Goal: Task Accomplishment & Management: Use online tool/utility

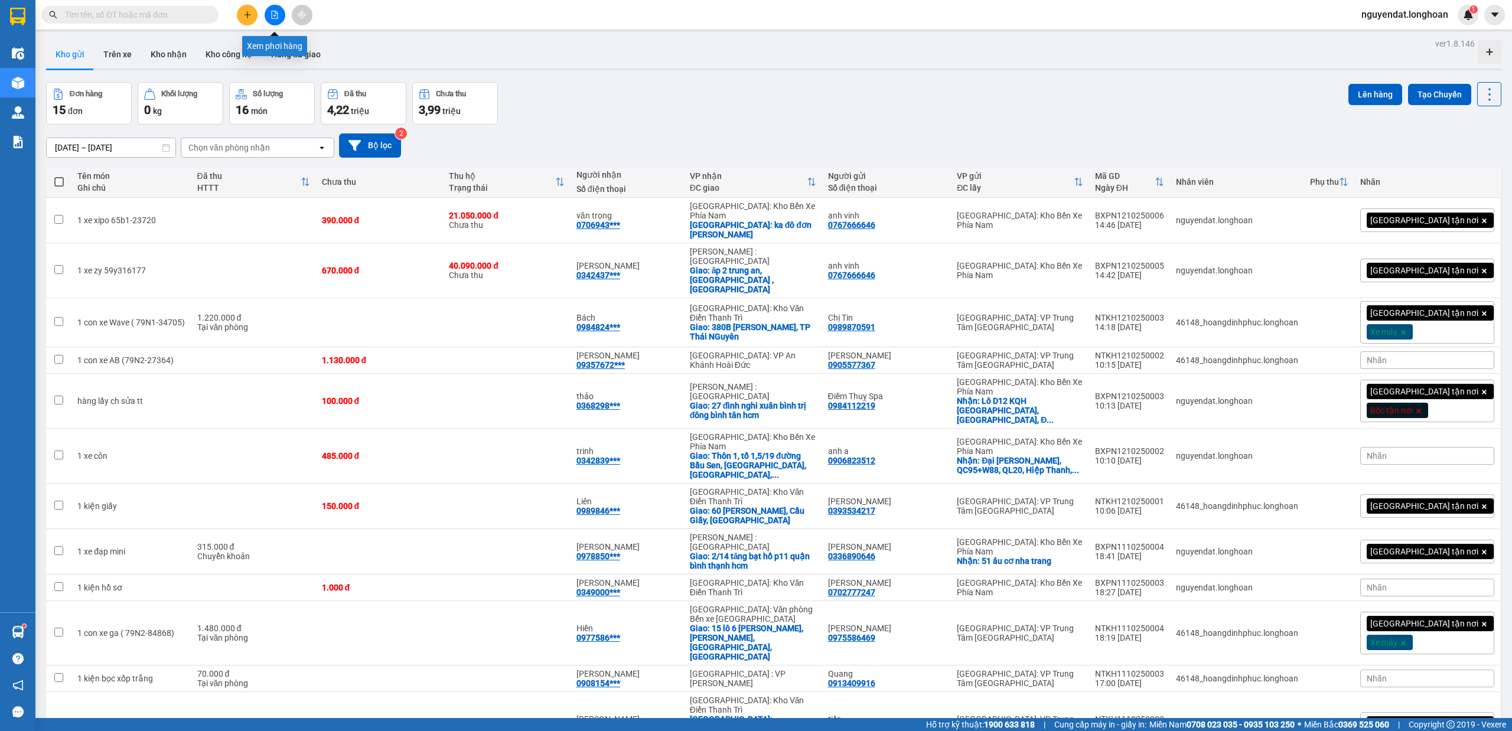
click at [272, 11] on icon "file-add" at bounding box center [275, 15] width 8 height 8
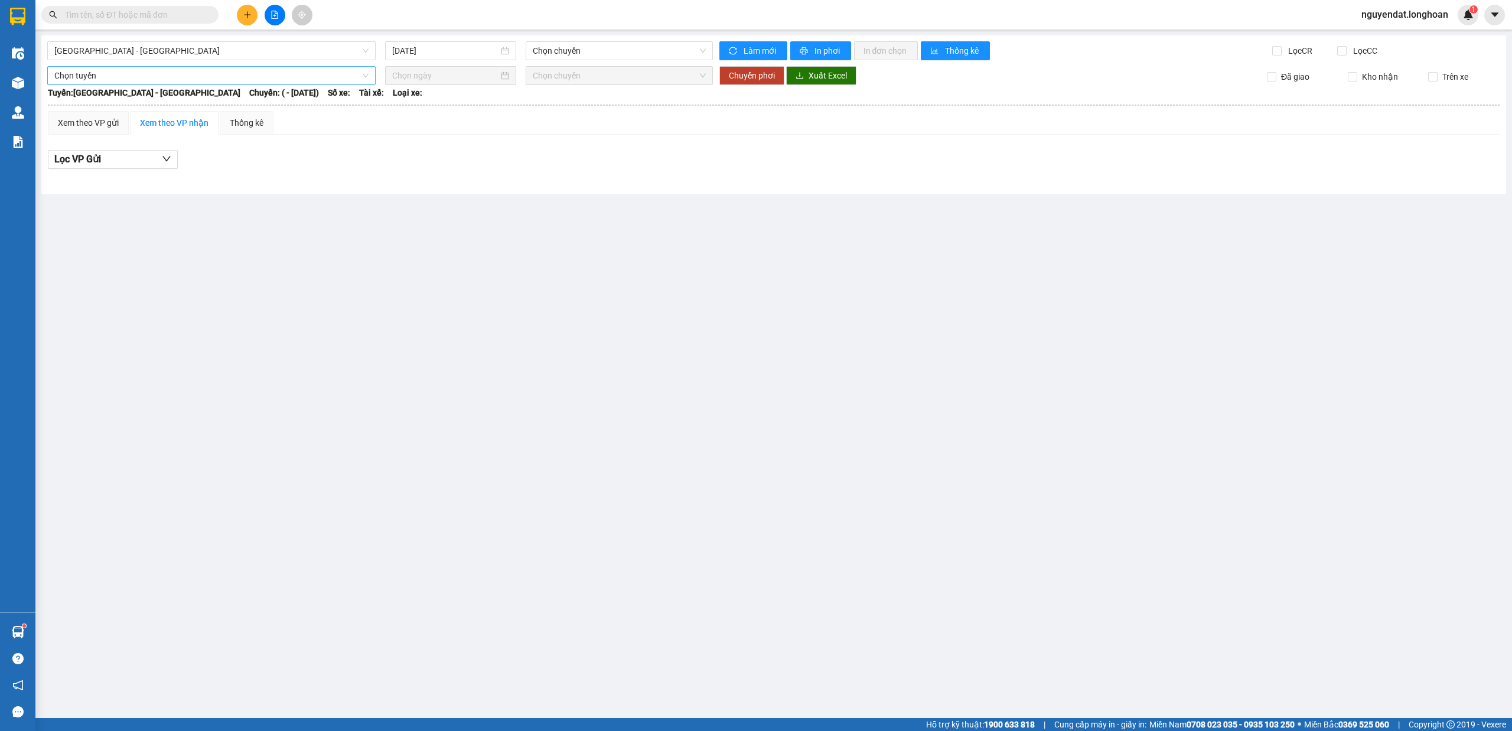
click at [320, 73] on span "Chọn tuyến" at bounding box center [211, 76] width 314 height 18
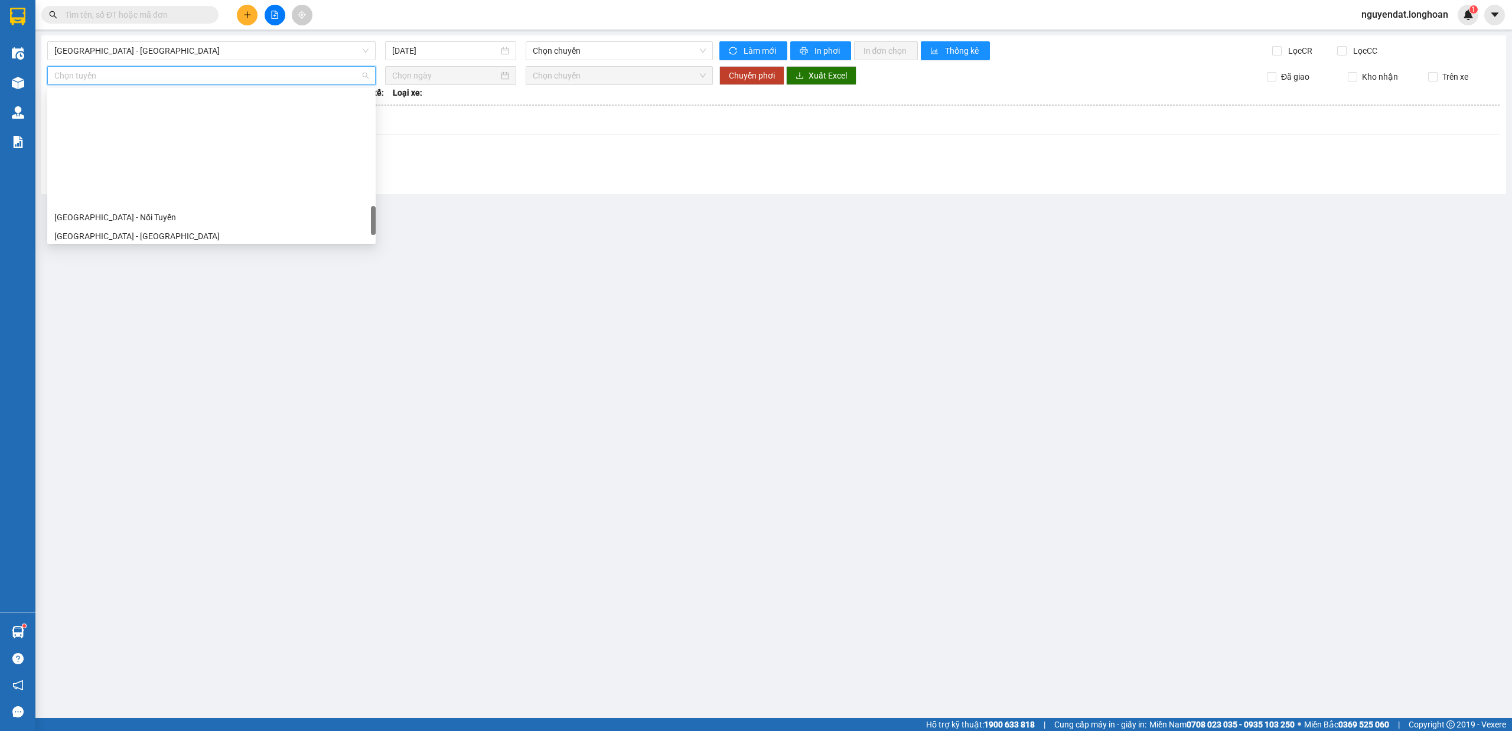
scroll to position [832, 0]
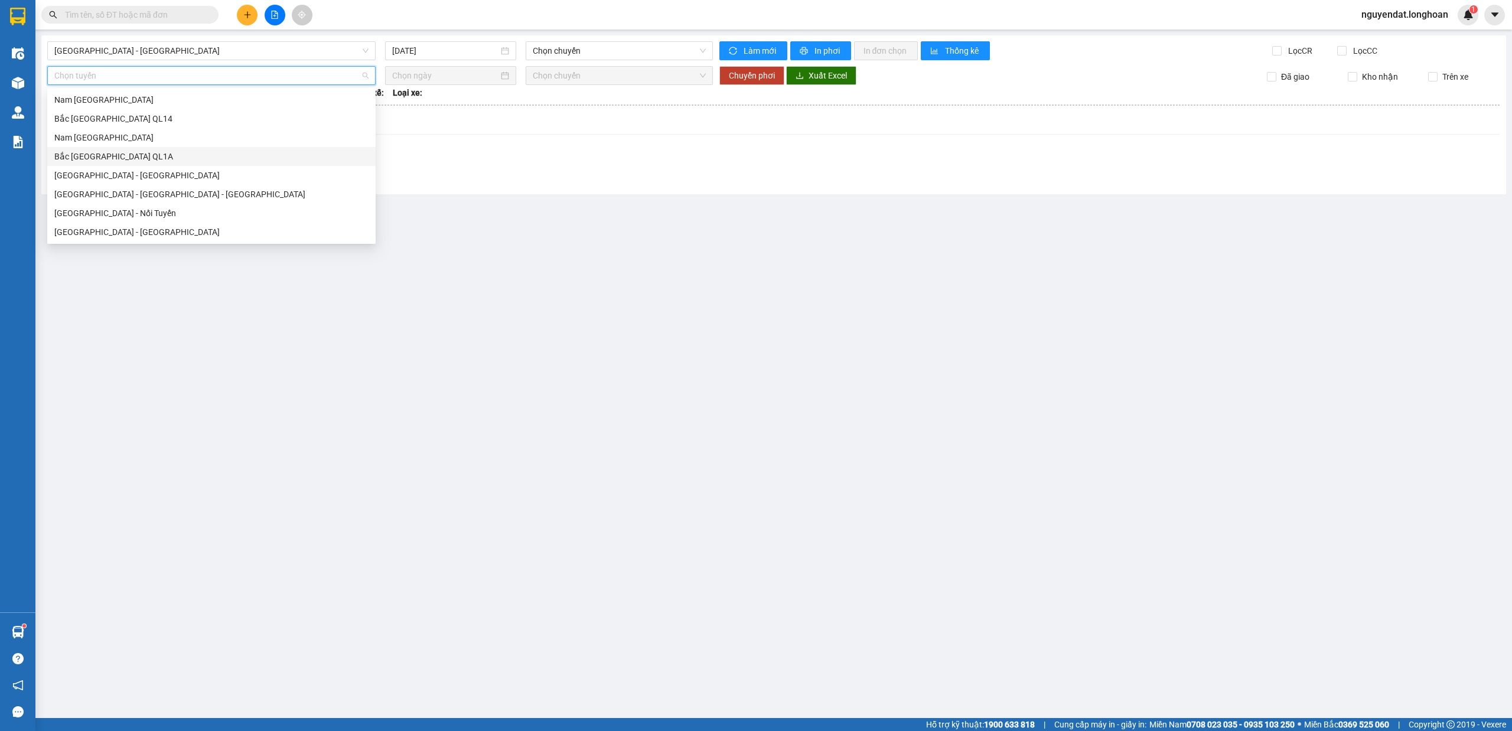
click at [142, 155] on div "Bắc [GEOGRAPHIC_DATA] QL1A" at bounding box center [211, 156] width 314 height 13
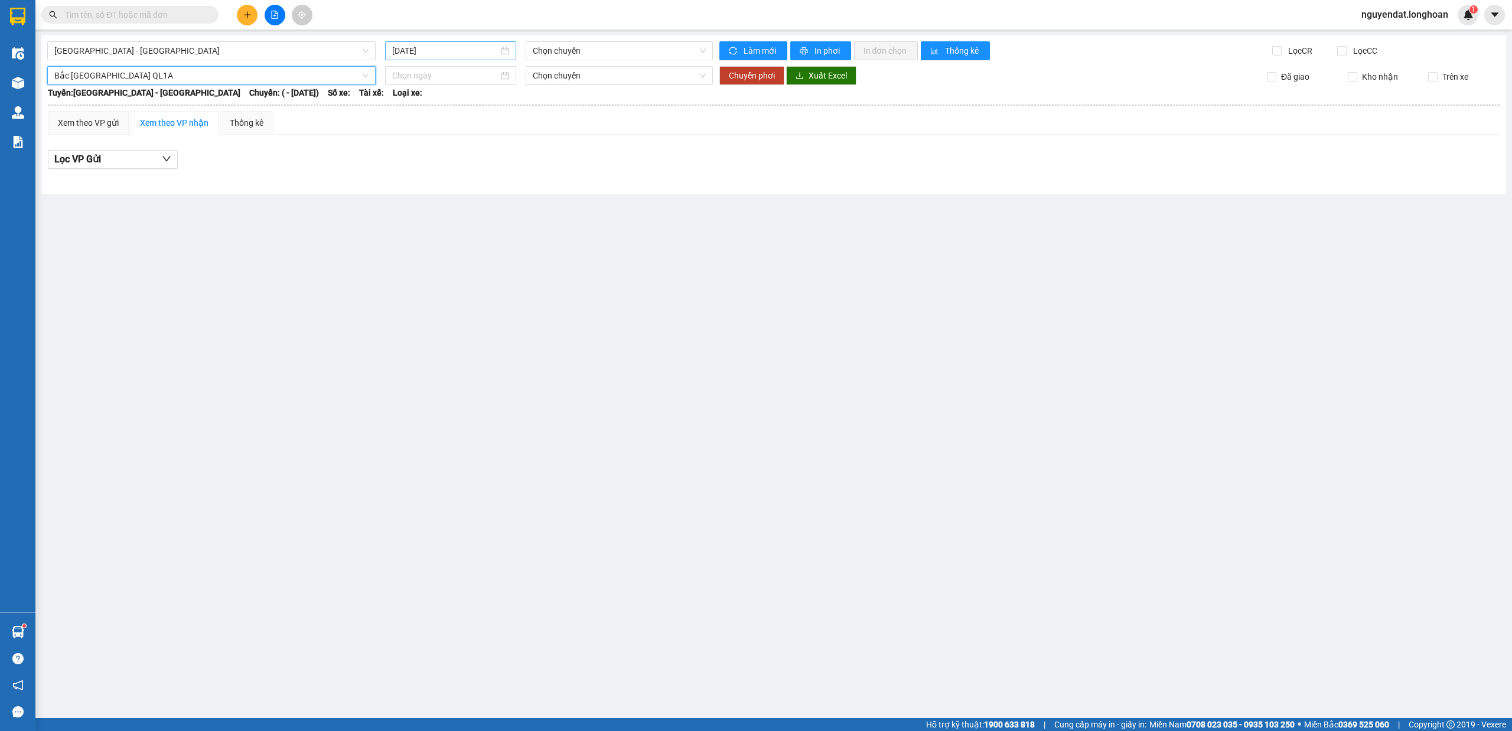
click at [469, 50] on input "[DATE]" at bounding box center [445, 50] width 106 height 13
click at [525, 133] on div "11" at bounding box center [530, 138] width 14 height 14
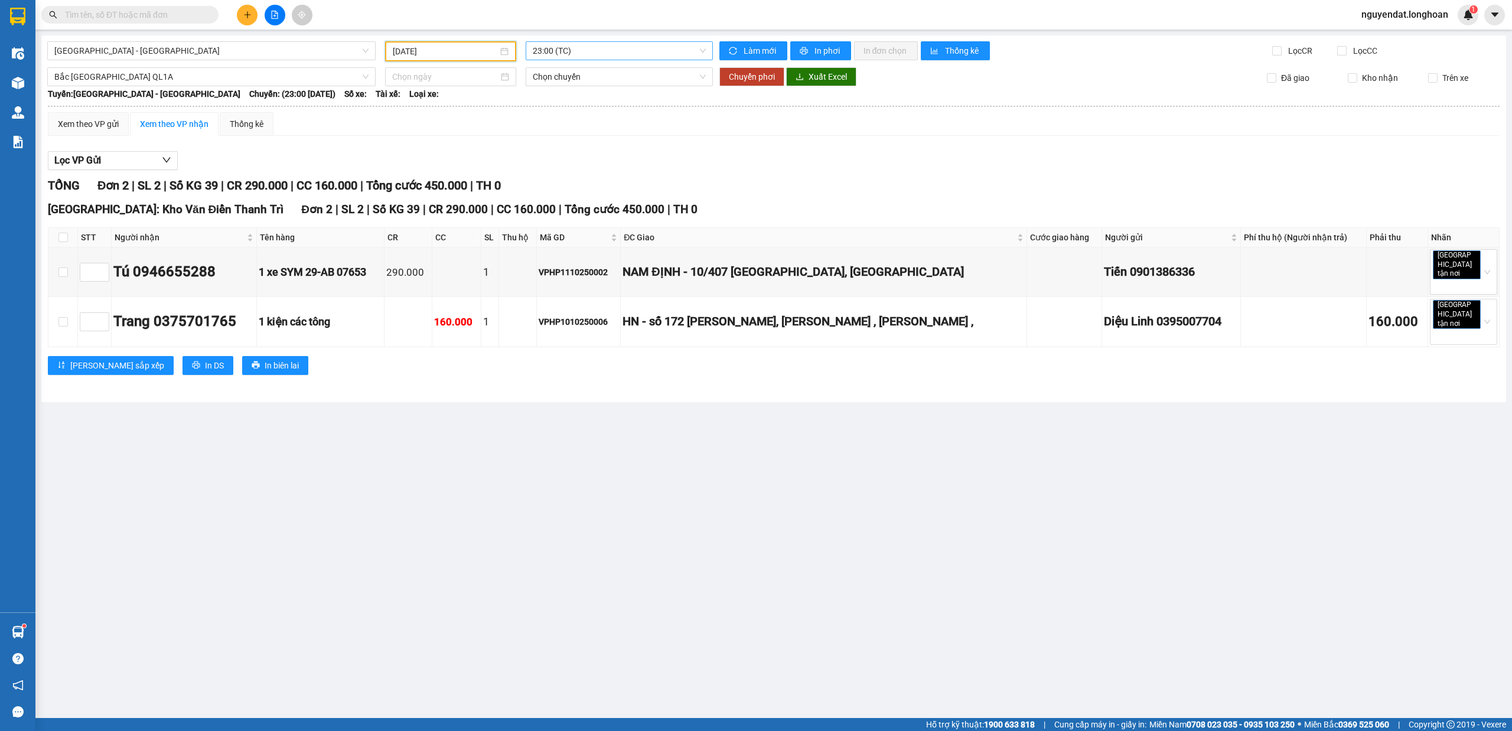
click at [587, 50] on span "23:00 (TC)" at bounding box center [620, 51] width 174 height 18
click at [580, 92] on div "23:00 (TC)" at bounding box center [579, 93] width 92 height 13
click at [675, 76] on span "Chọn chuyến" at bounding box center [620, 77] width 174 height 18
click at [591, 59] on span "23:00 (TC)" at bounding box center [620, 51] width 174 height 18
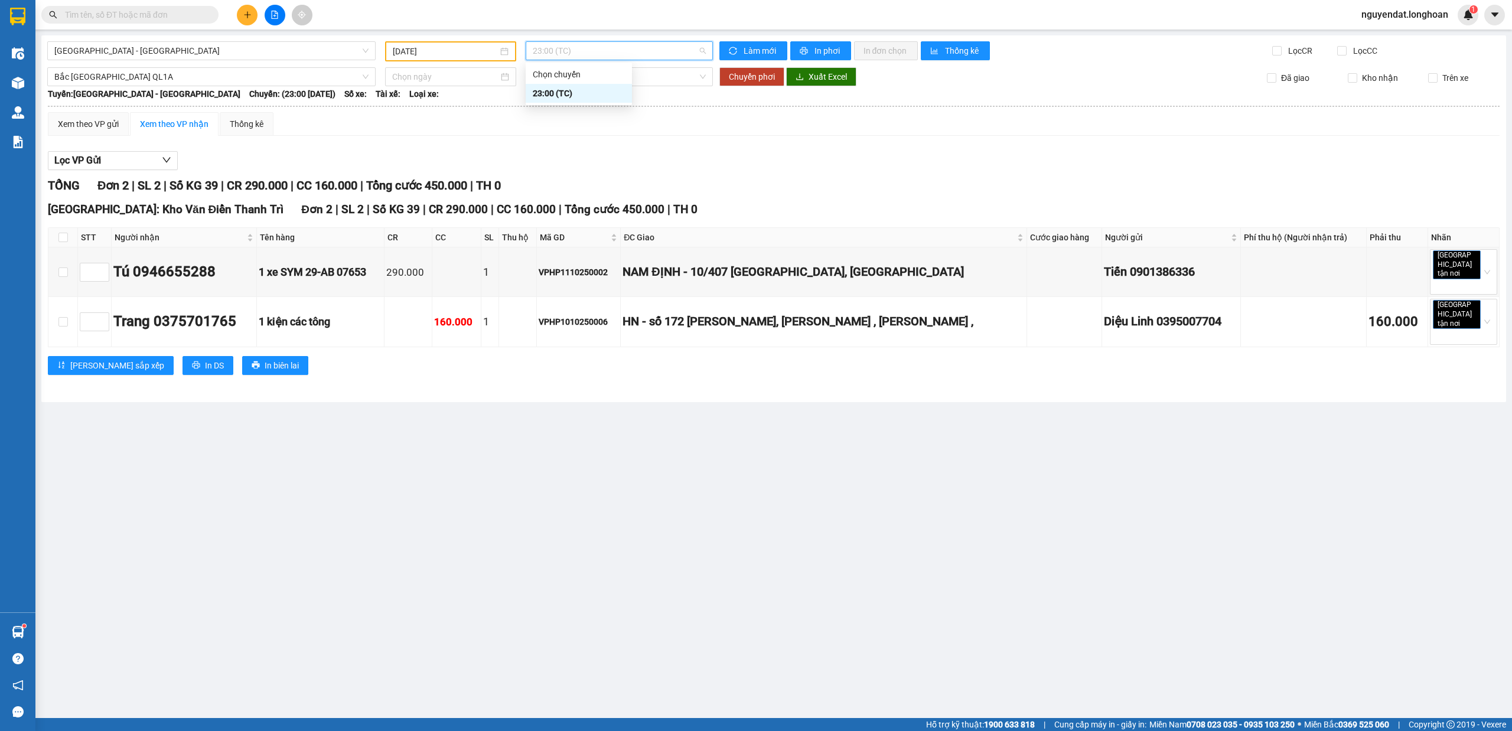
click at [593, 52] on span "23:00 (TC)" at bounding box center [620, 51] width 174 height 18
click at [461, 53] on input "[DATE]" at bounding box center [445, 51] width 105 height 13
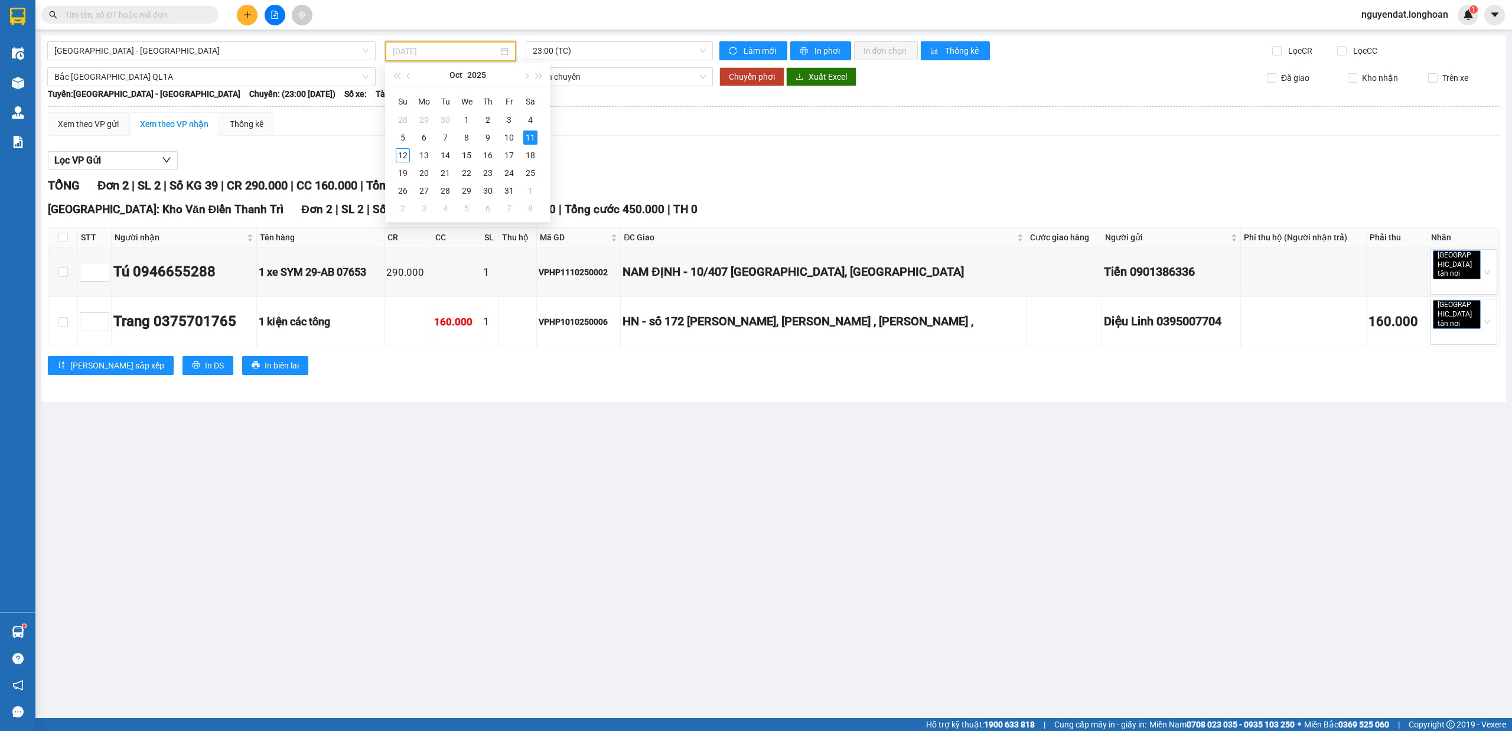
type input "[DATE]"
click at [536, 138] on div "11" at bounding box center [530, 138] width 14 height 14
click at [643, 57] on span "23:00 (TC)" at bounding box center [620, 51] width 174 height 18
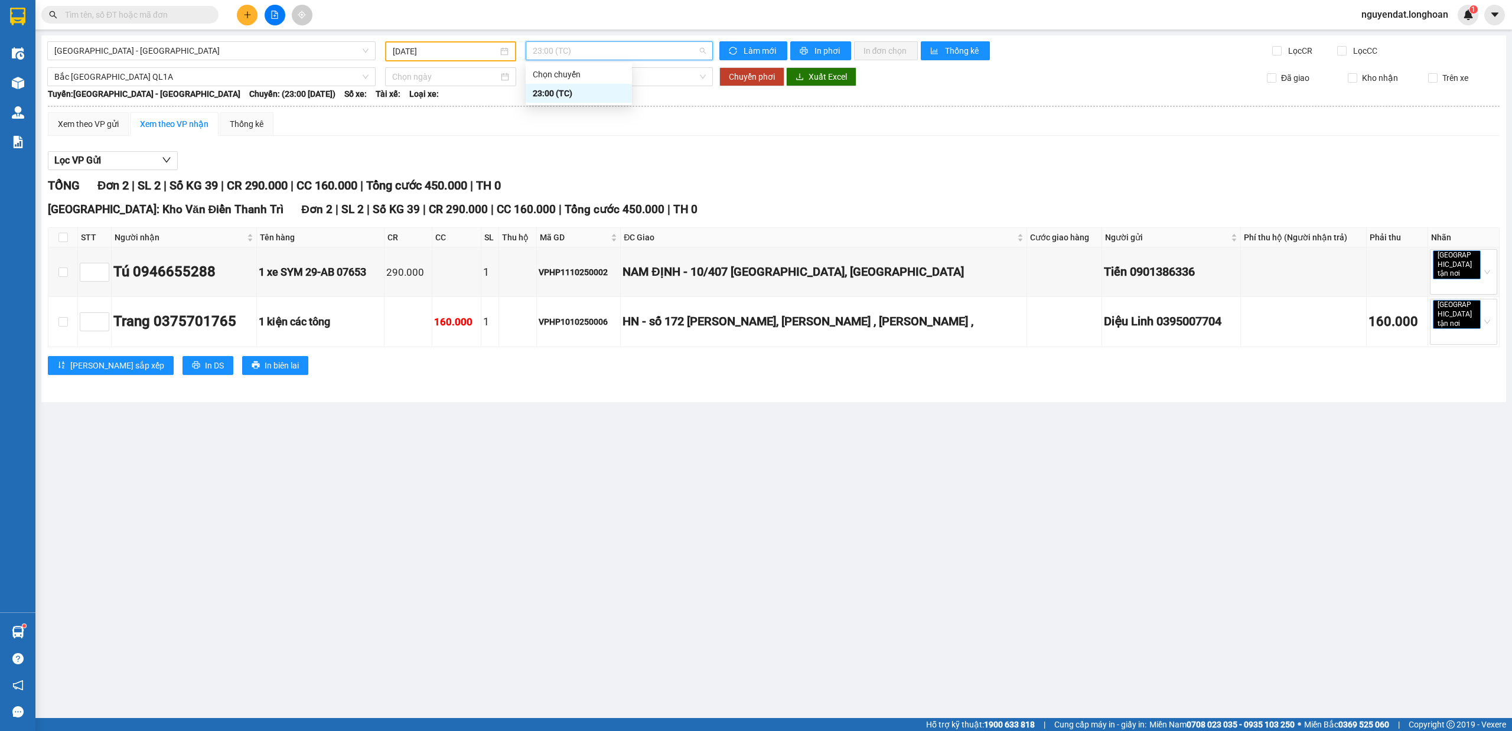
click at [577, 92] on div "23:00 (TC)" at bounding box center [579, 93] width 92 height 13
click at [216, 48] on span "[GEOGRAPHIC_DATA] - [GEOGRAPHIC_DATA]" at bounding box center [211, 51] width 314 height 18
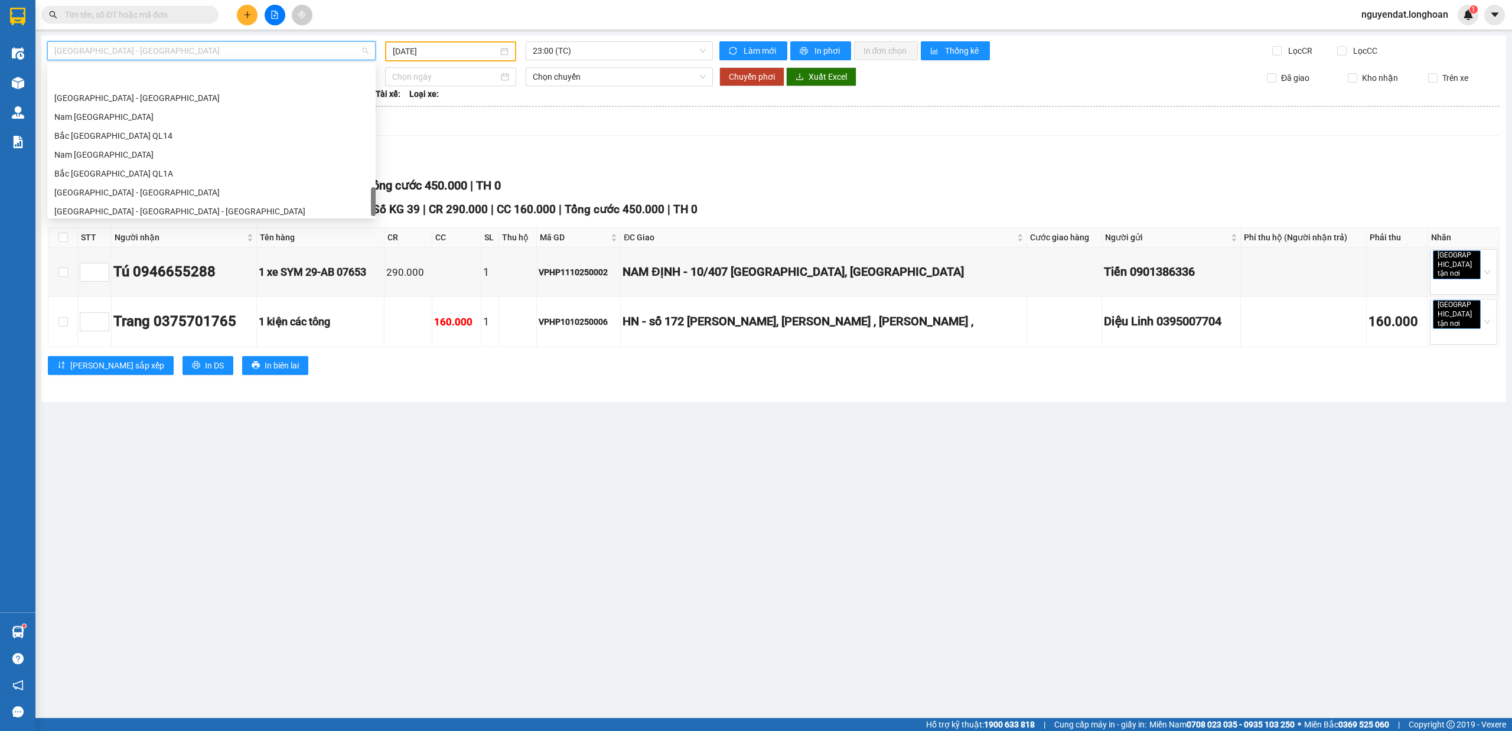
scroll to position [832, 0]
click at [115, 131] on div "Bắc [GEOGRAPHIC_DATA] QL1A" at bounding box center [211, 131] width 314 height 13
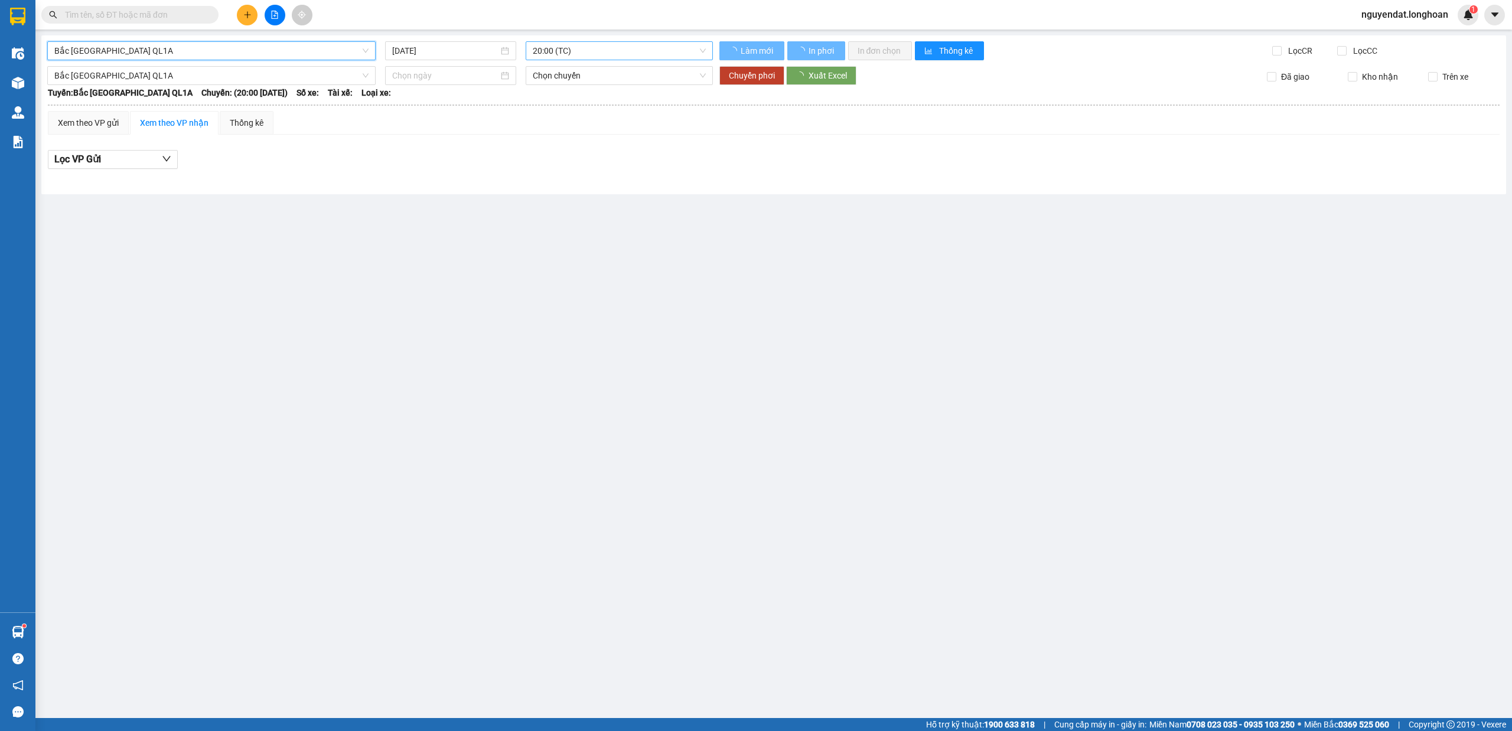
click at [689, 53] on span "20:00 (TC)" at bounding box center [620, 51] width 174 height 18
click at [660, 43] on span "20:00 (TC)" at bounding box center [620, 51] width 174 height 18
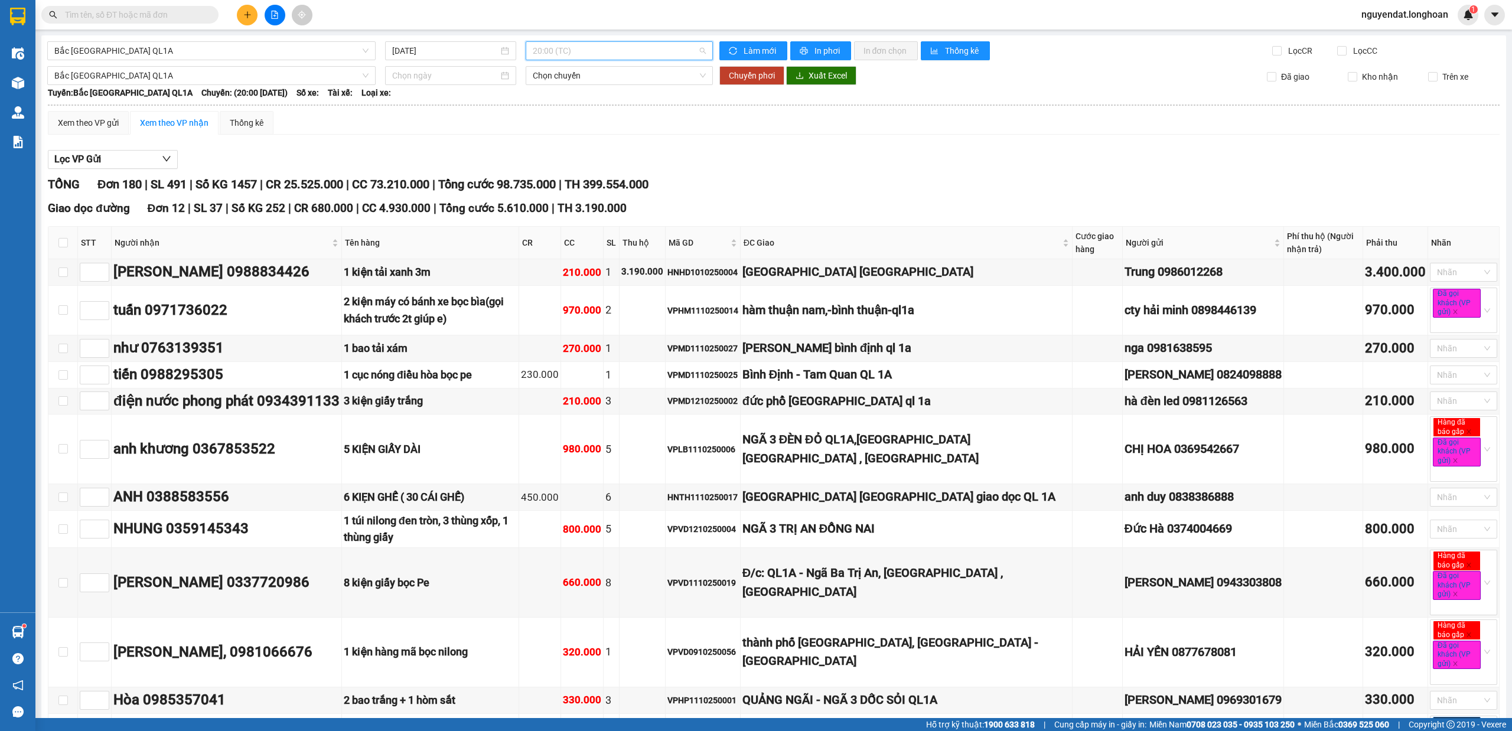
click at [692, 48] on span "20:00 (TC)" at bounding box center [620, 51] width 174 height 18
click at [580, 90] on div "20:00 (TC)" at bounding box center [575, 93] width 92 height 13
click at [462, 46] on input "[DATE]" at bounding box center [445, 50] width 106 height 13
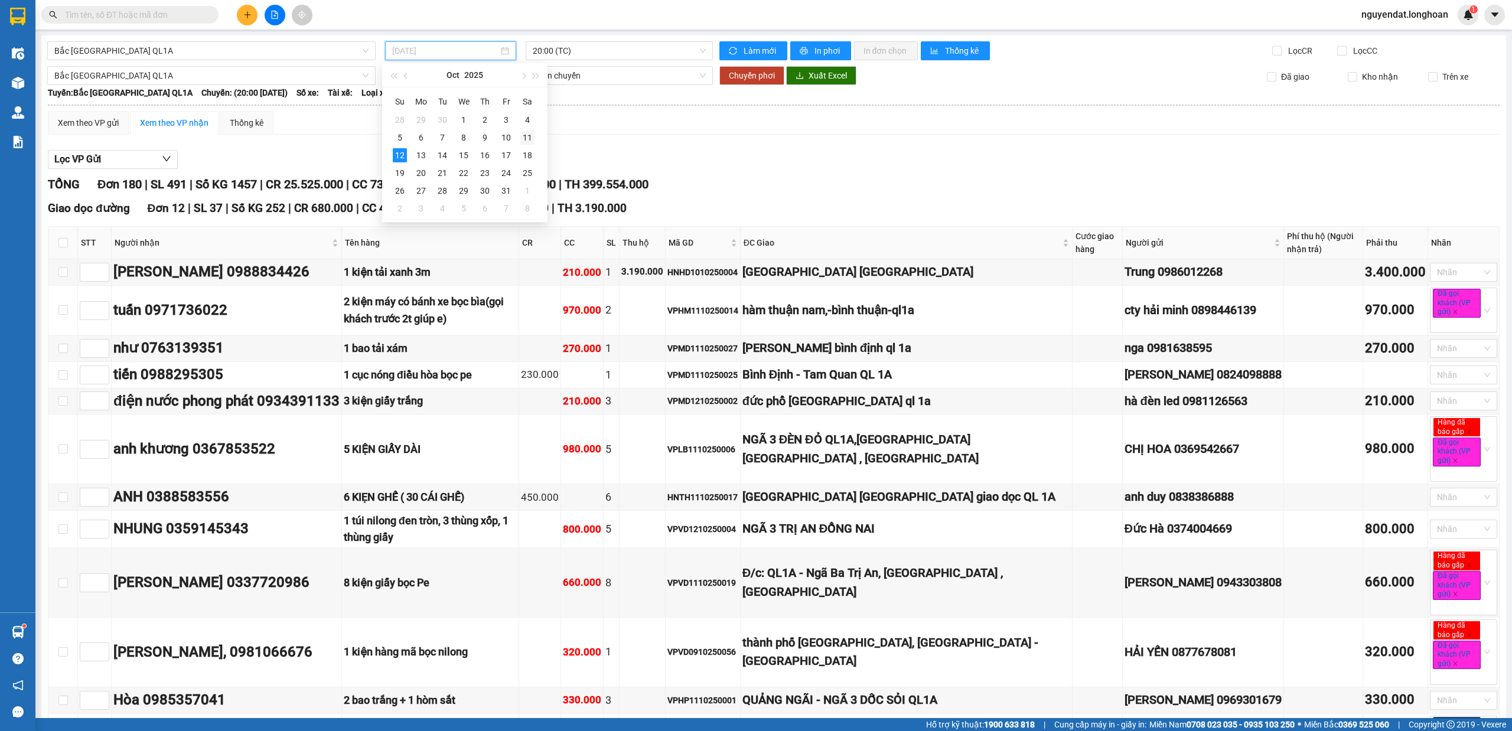
click at [523, 139] on div "11" at bounding box center [527, 138] width 14 height 14
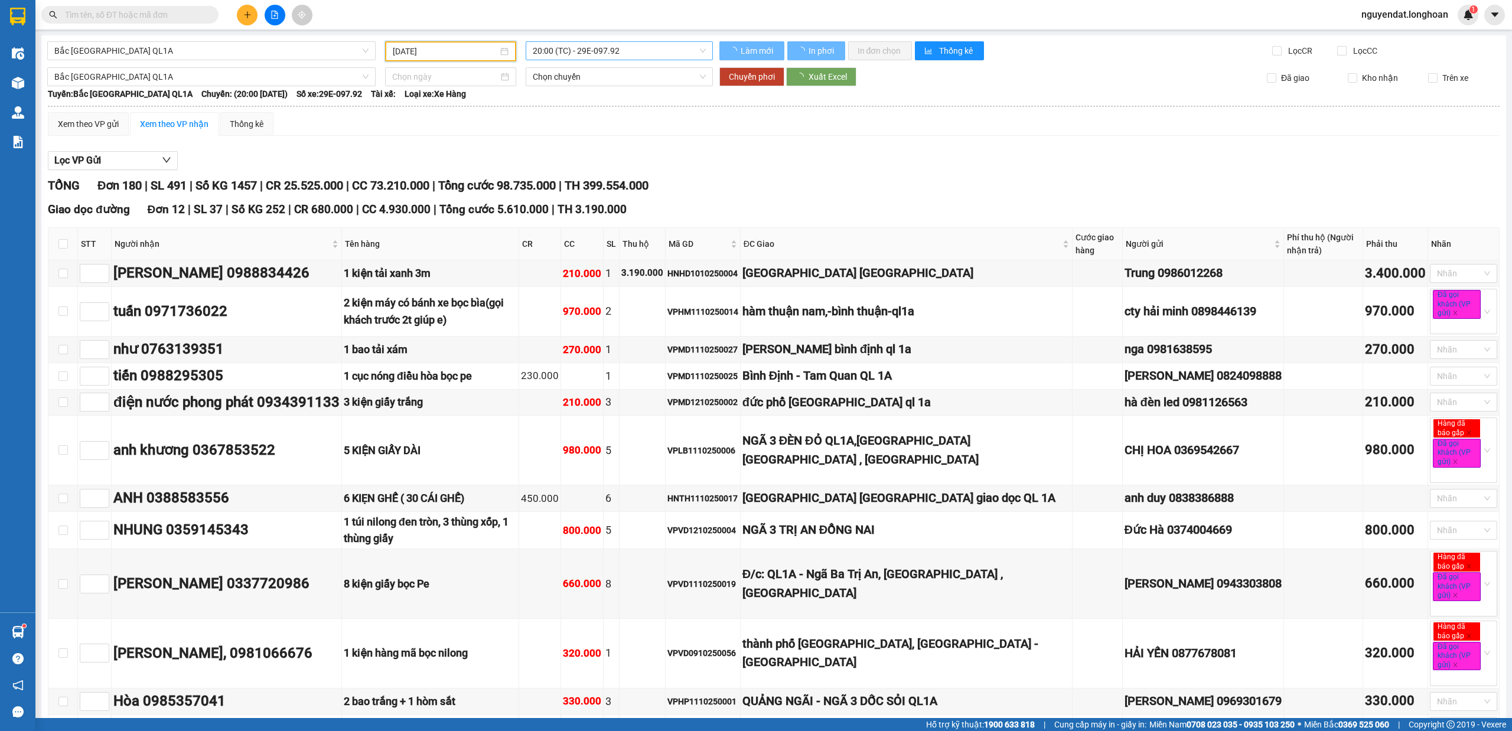
type input "[DATE]"
click at [624, 51] on span "20:00 (TC) - 29E-097.92" at bounding box center [620, 51] width 174 height 18
click at [591, 93] on div "20:00 (TC) - 29E-097.92" at bounding box center [575, 93] width 92 height 13
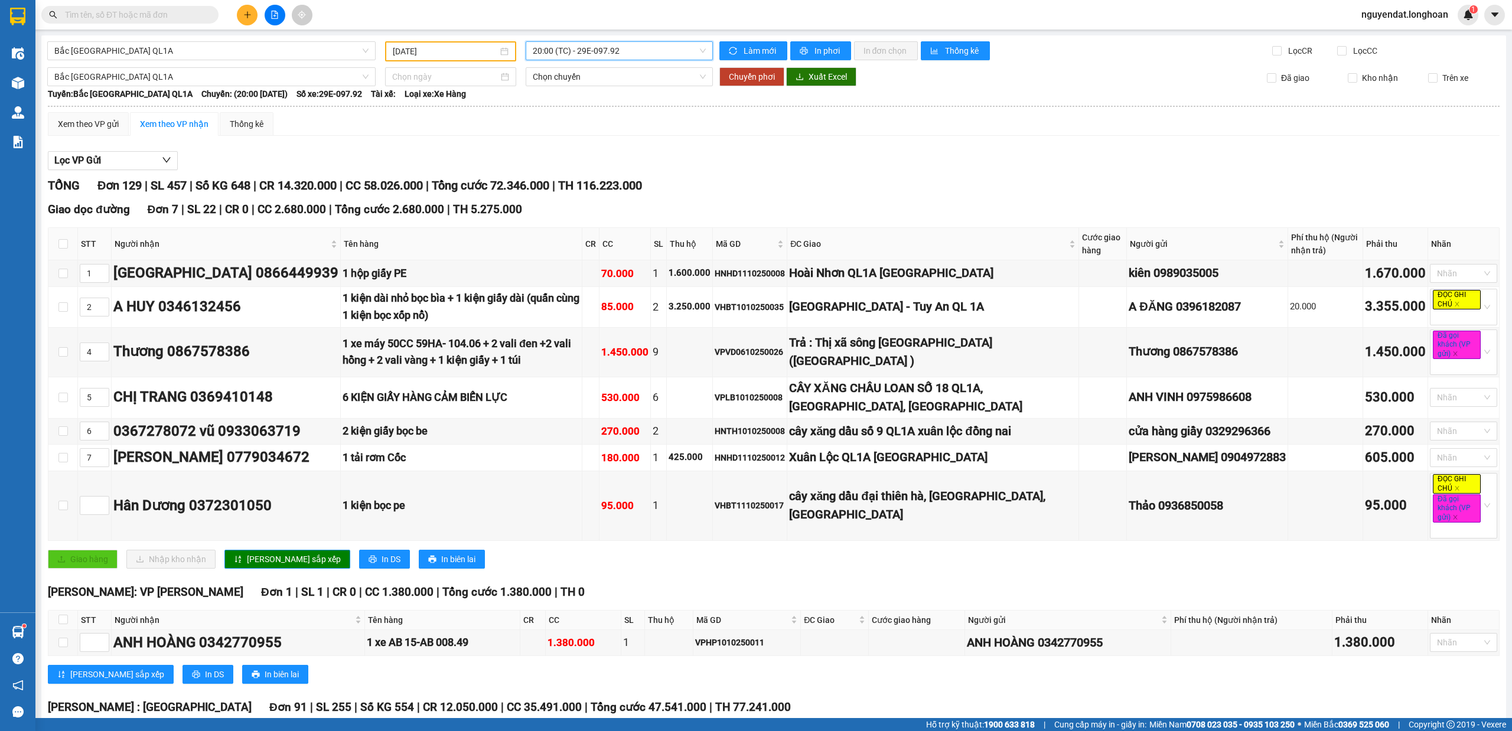
click at [681, 45] on span "20:00 (TC) - 29E-097.92" at bounding box center [620, 51] width 174 height 18
click at [600, 116] on div "23:00 (TC) - 29H-954.95" at bounding box center [575, 112] width 92 height 13
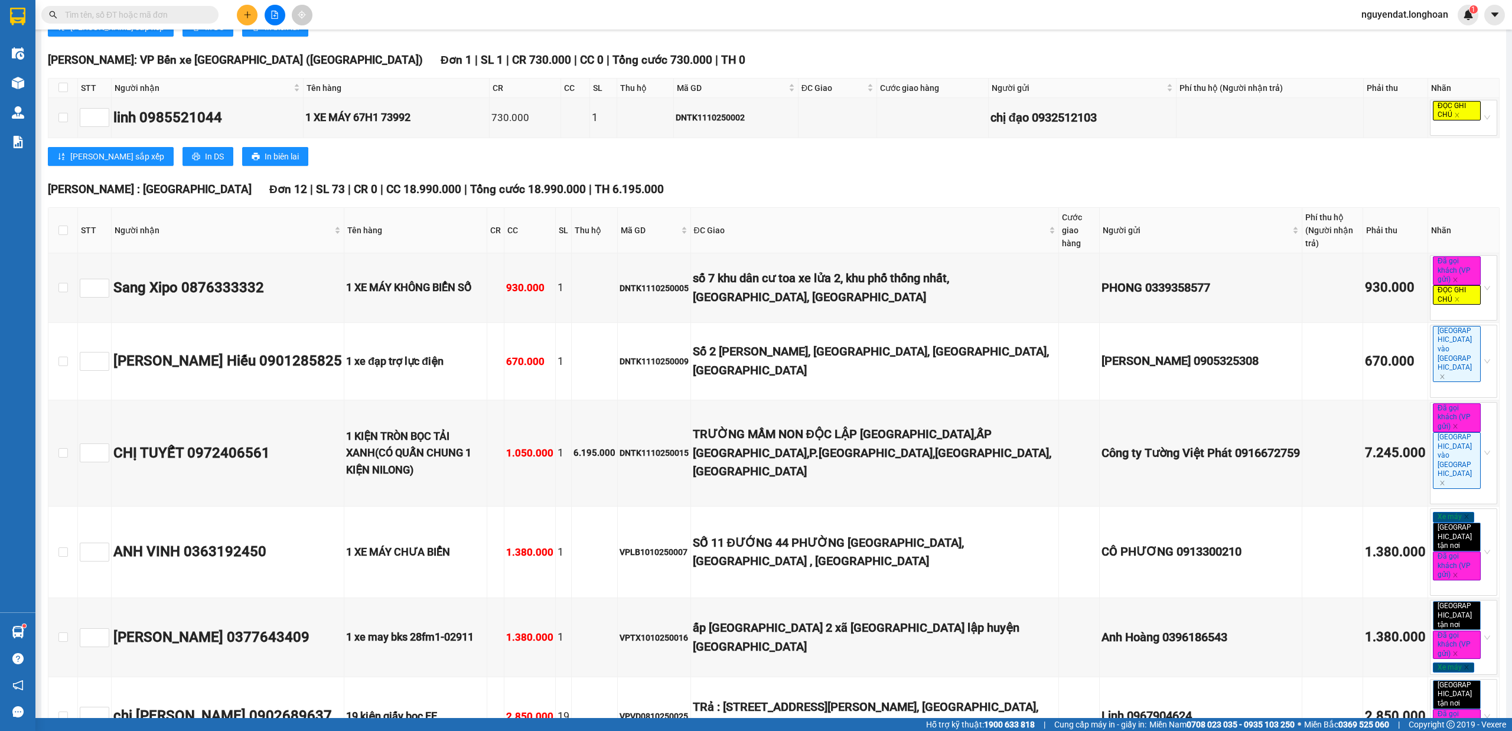
scroll to position [4296, 0]
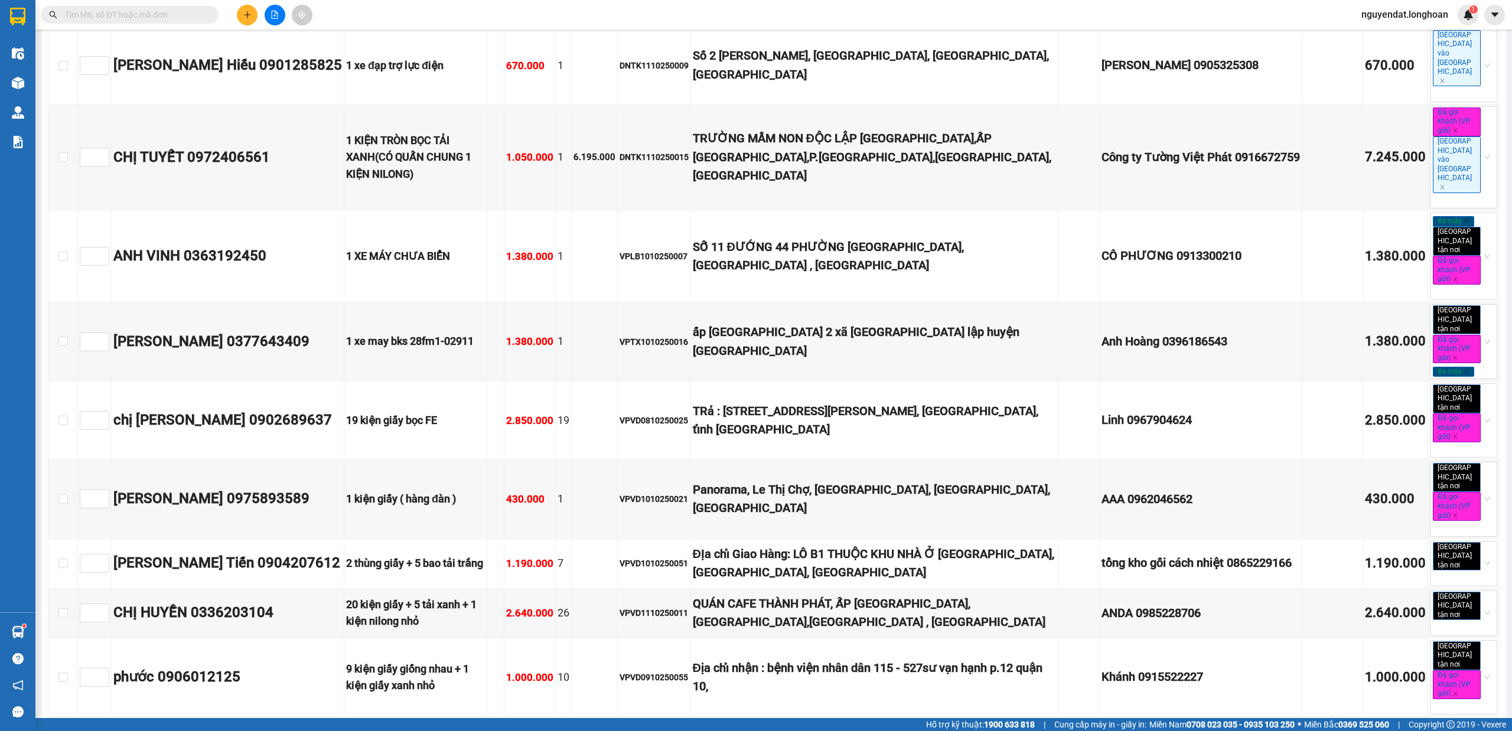
drag, startPoint x: 724, startPoint y: 337, endPoint x: 810, endPoint y: 444, distance: 137.8
